Goal: Task Accomplishment & Management: Use online tool/utility

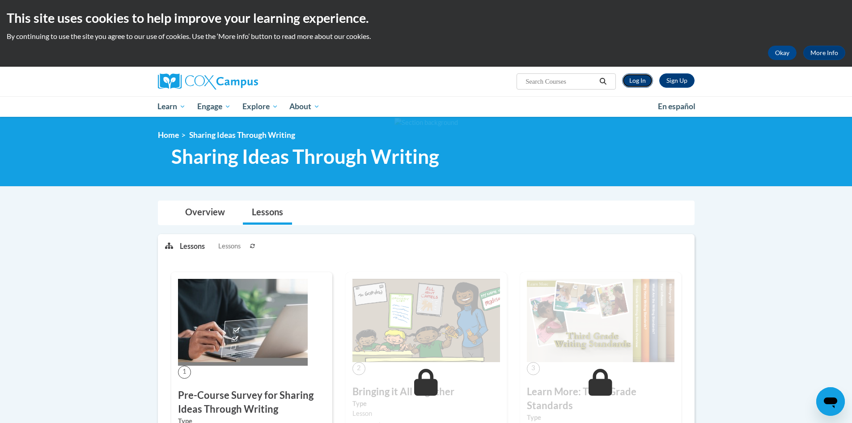
click at [639, 80] on link "Log In" at bounding box center [637, 80] width 31 height 14
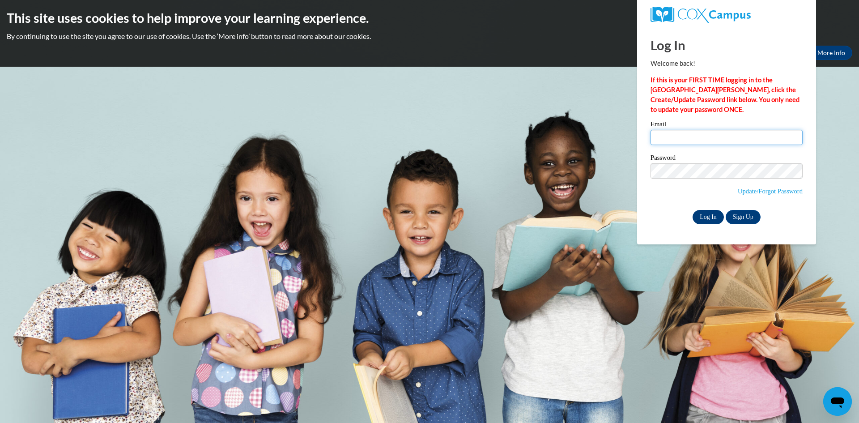
type input "[EMAIL_ADDRESS][DOMAIN_NAME]"
click at [711, 218] on input "Log In" at bounding box center [707, 217] width 31 height 14
click at [710, 215] on input "Log In" at bounding box center [707, 217] width 31 height 14
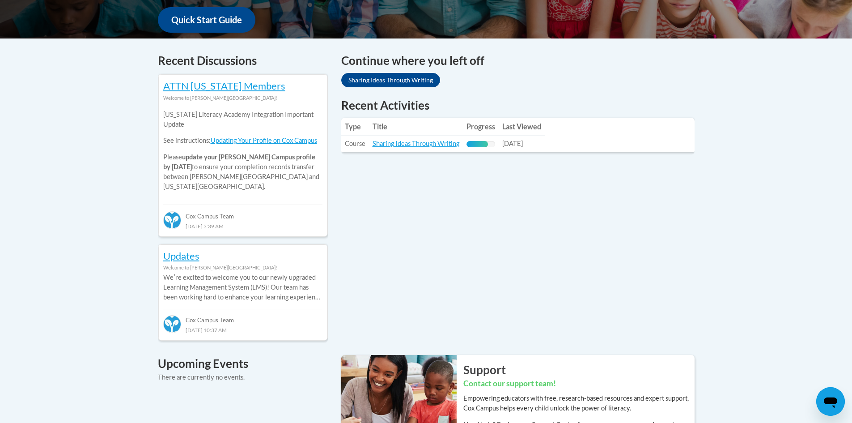
scroll to position [358, 0]
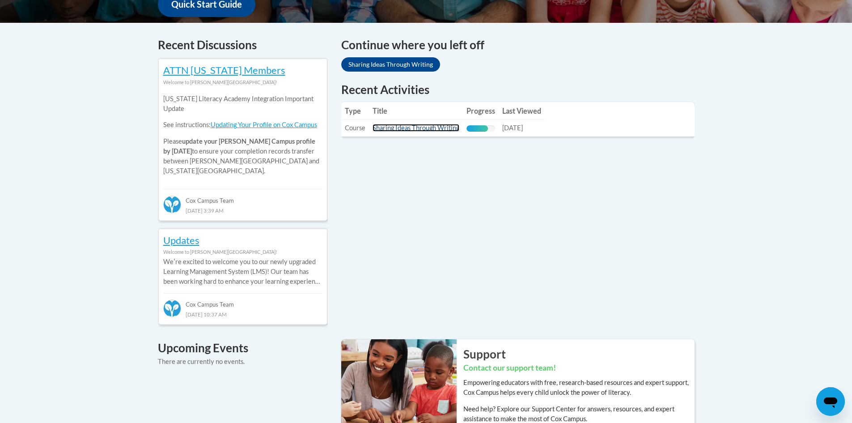
click at [434, 129] on link "Sharing Ideas Through Writing" at bounding box center [415, 128] width 87 height 8
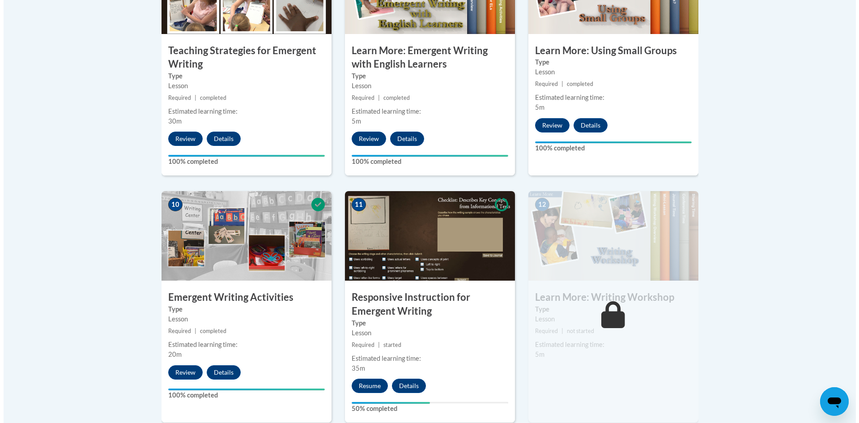
scroll to position [984, 0]
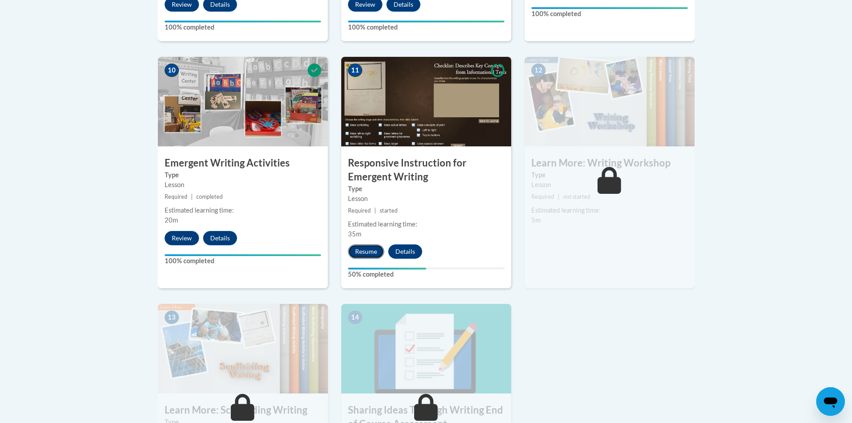
click at [363, 244] on button "Resume" at bounding box center [366, 251] width 36 height 14
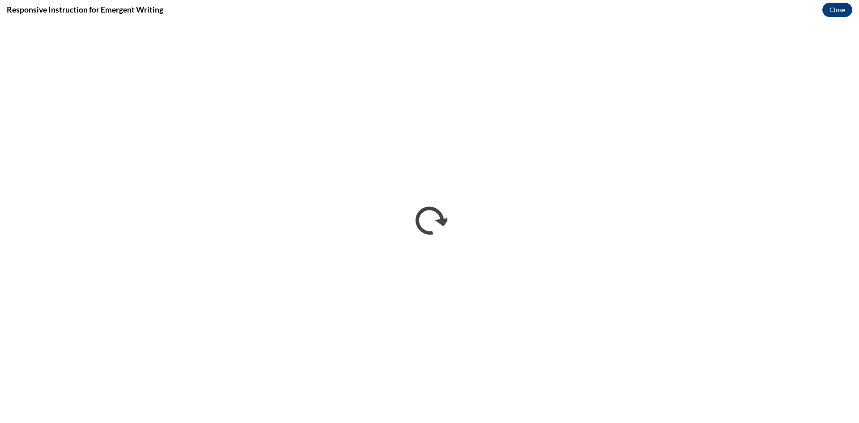
scroll to position [0, 0]
